Goal: Complete application form

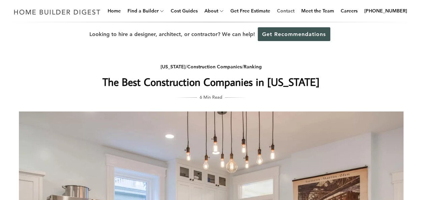
click at [295, 9] on link "Contact" at bounding box center [285, 11] width 23 height 22
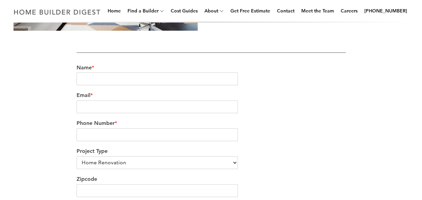
scroll to position [180, 0]
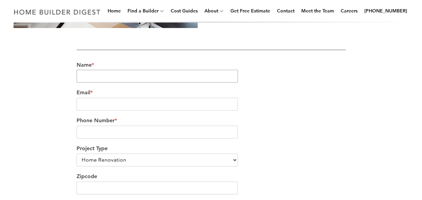
click at [103, 81] on input "Name *" at bounding box center [157, 76] width 161 height 13
type input "[PERSON_NAME]"
type input "[EMAIL_ADDRESS][DOMAIN_NAME]"
type input "5022516399"
type input "18433"
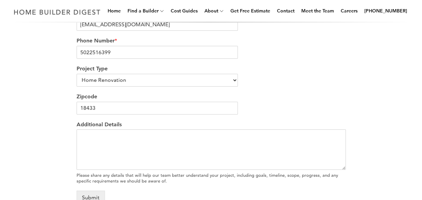
scroll to position [260, 0]
click at [154, 80] on select "Home Renovation Custom Home Builder Commercial Renovation Other" at bounding box center [157, 79] width 161 height 13
click at [77, 75] on select "Home Renovation Custom Home Builder Commercial Renovation Other" at bounding box center [157, 79] width 161 height 13
click at [109, 149] on textarea "Additional Details" at bounding box center [211, 149] width 269 height 40
paste textarea "We are in the process of arranging a new build and a separate renovation projec…"
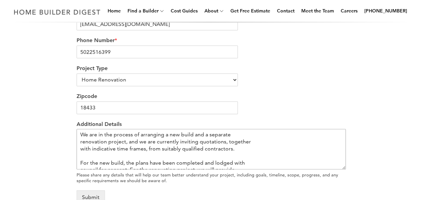
scroll to position [74, 0]
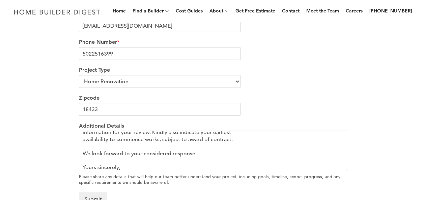
type textarea "We are in the process of arranging a new build and a separate renovation projec…"
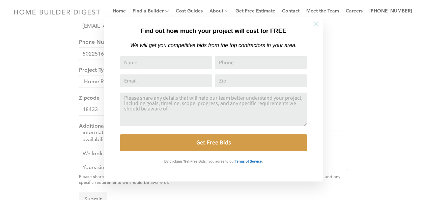
click at [312, 23] on button at bounding box center [316, 24] width 24 height 24
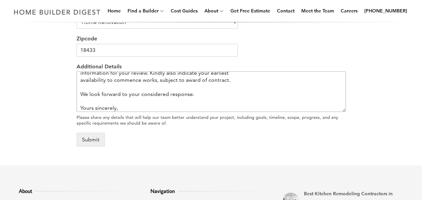
scroll to position [76, 0]
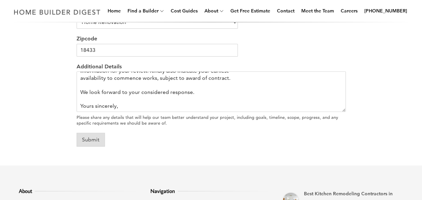
click at [91, 134] on button "Submit" at bounding box center [91, 140] width 28 height 14
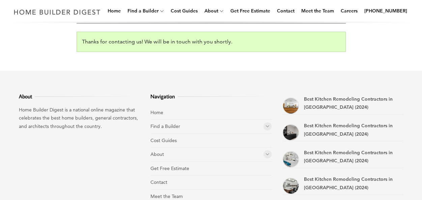
scroll to position [206, 0]
